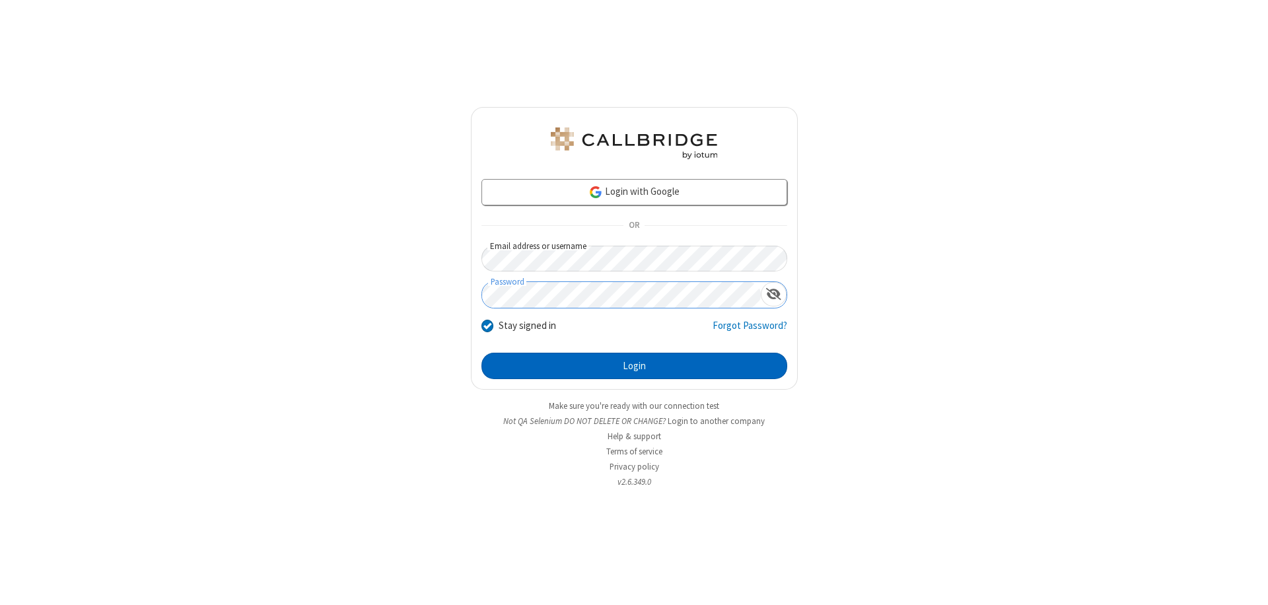
click at [634, 366] on button "Login" at bounding box center [635, 366] width 306 height 26
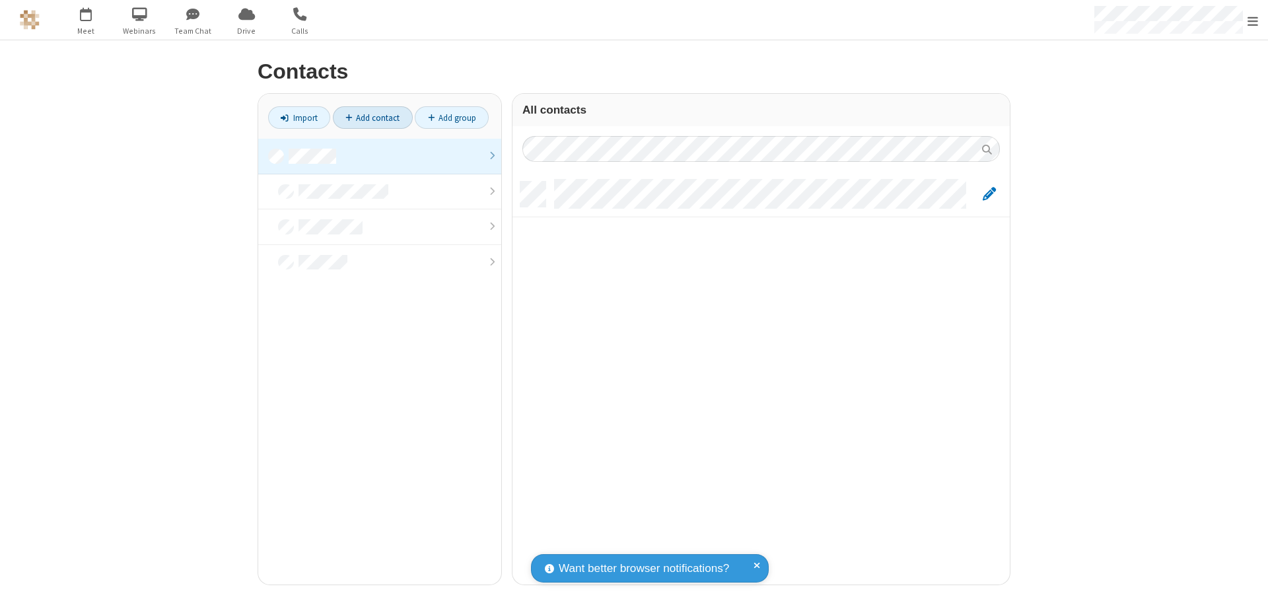
click at [373, 118] on link "Add contact" at bounding box center [373, 117] width 80 height 22
